Goal: Task Accomplishment & Management: Manage account settings

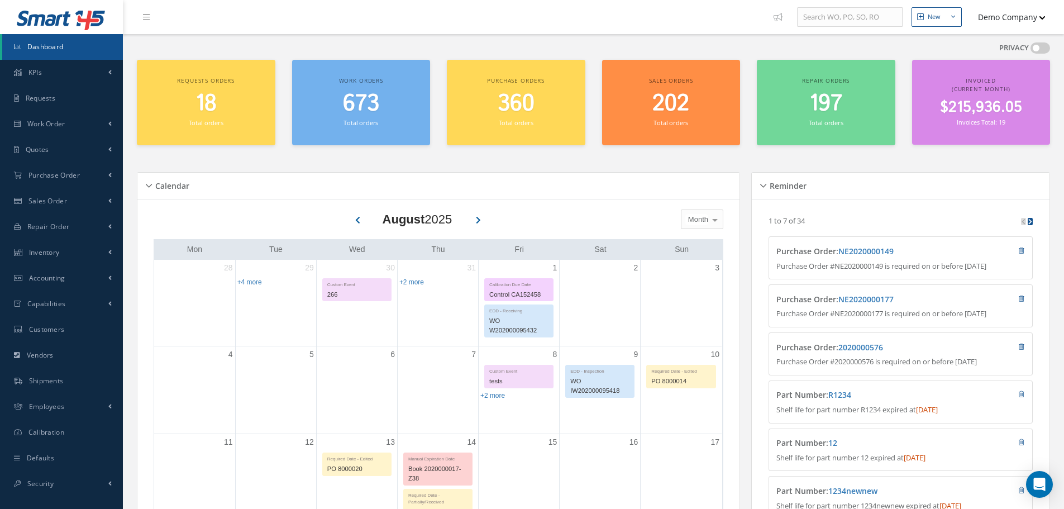
click at [685, 298] on div "3" at bounding box center [681, 303] width 81 height 86
click at [737, 304] on div at bounding box center [734, 307] width 98 height 19
click at [740, 352] on button "save" at bounding box center [746, 351] width 25 height 11
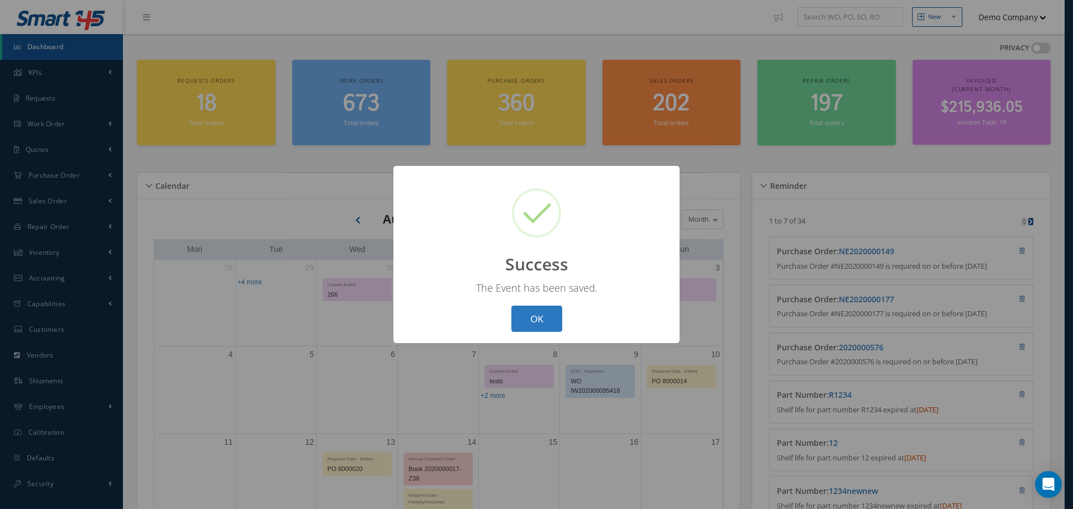
click at [531, 315] on button "OK" at bounding box center [536, 319] width 51 height 26
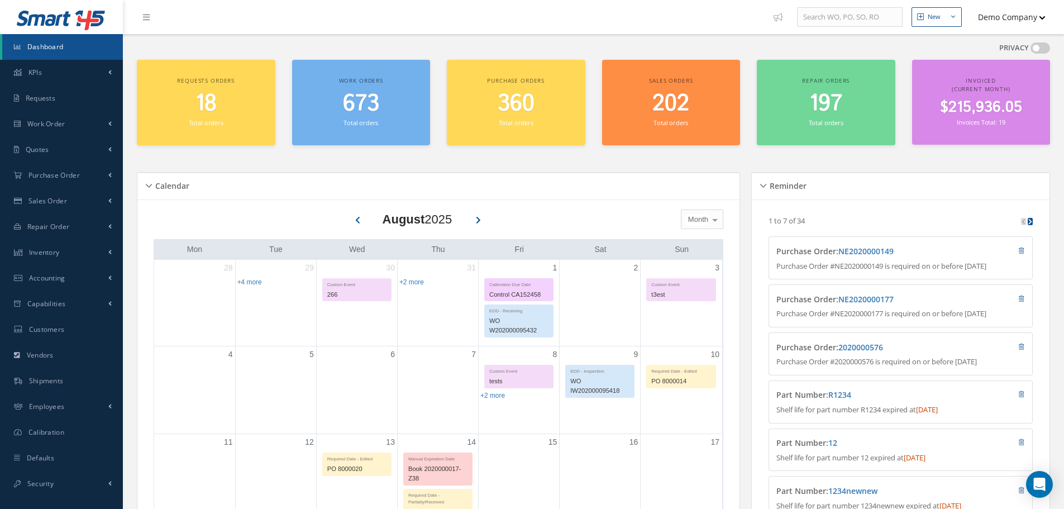
click at [684, 297] on div "t3est" at bounding box center [681, 294] width 69 height 13
click at [725, 310] on div "t3est" at bounding box center [733, 306] width 98 height 19
drag, startPoint x: 723, startPoint y: 309, endPoint x: 686, endPoint y: 309, distance: 36.9
click at [686, 309] on div "t3est" at bounding box center [733, 306] width 98 height 19
click at [759, 212] on div "Loading… 1 to 7 of 34 Purchase Order : NE2020000149 Purchase Order #NE202000014…" at bounding box center [901, 390] width 298 height 382
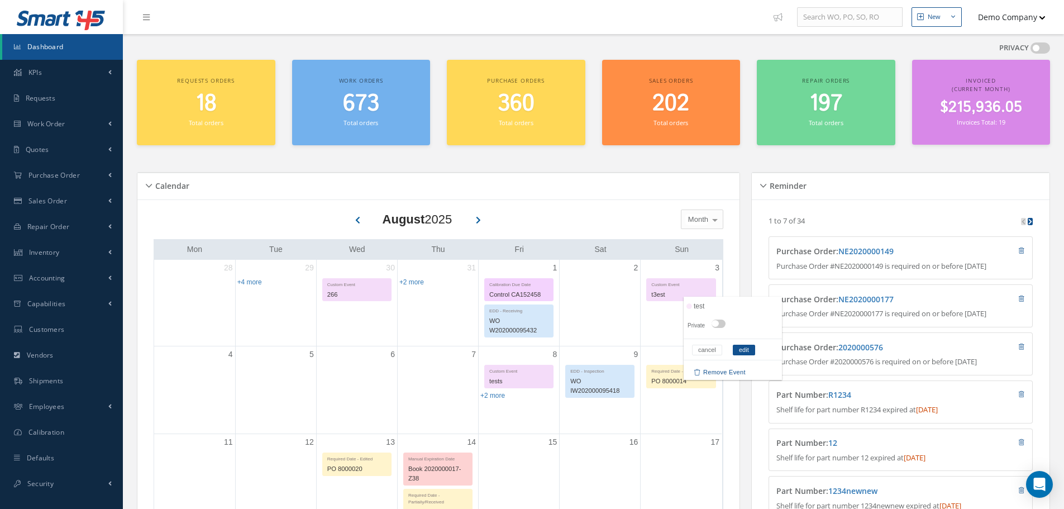
click at [747, 207] on div "Reminder Loading… 1 to 7 of 34 Purchase Order : NE2020000149 Purchase Order #NE…" at bounding box center [898, 506] width 304 height 695
click at [751, 347] on button "edit" at bounding box center [744, 350] width 22 height 11
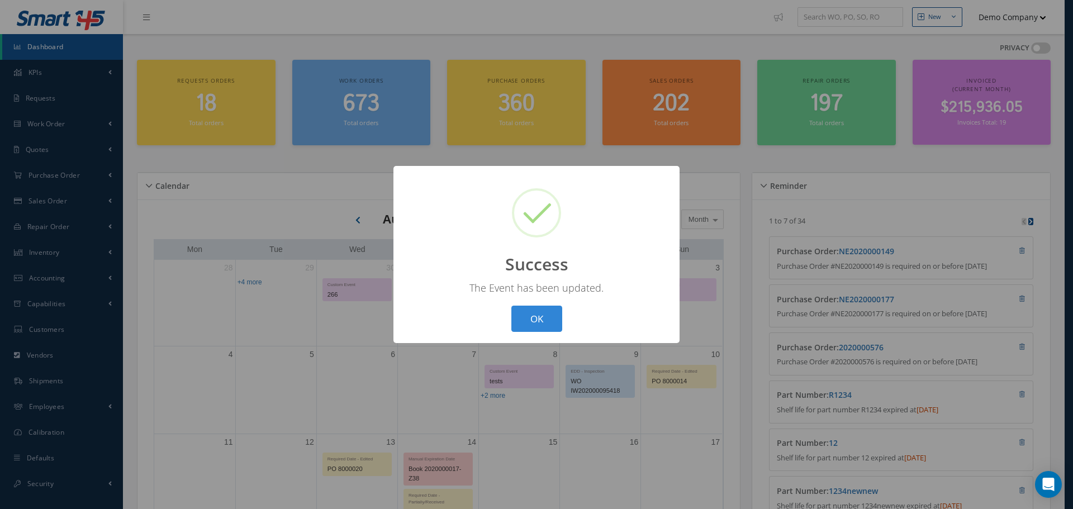
drag, startPoint x: 573, startPoint y: 323, endPoint x: 559, endPoint y: 325, distance: 14.6
click at [565, 325] on div "? ! i Success × The Event has been updated. OK Cancel" at bounding box center [536, 254] width 286 height 177
click at [544, 325] on button "OK" at bounding box center [536, 319] width 51 height 26
